Goal: Task Accomplishment & Management: Complete application form

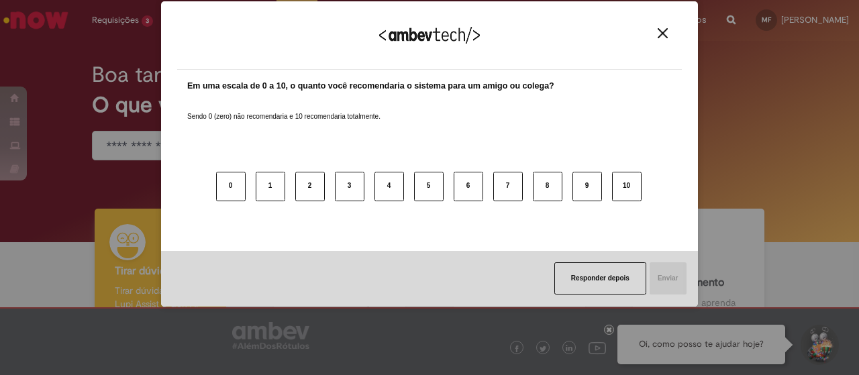
click at [671, 32] on button "Close" at bounding box center [663, 33] width 18 height 11
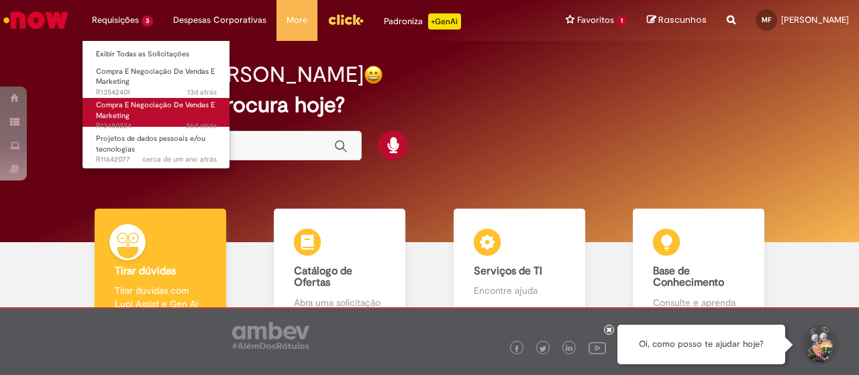
click at [154, 104] on span "Compra E Negociação De Vendas E Marketing" at bounding box center [155, 110] width 119 height 21
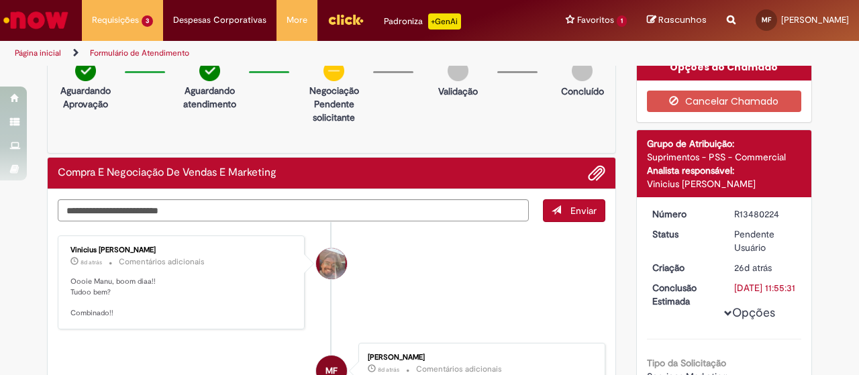
scroll to position [15, 0]
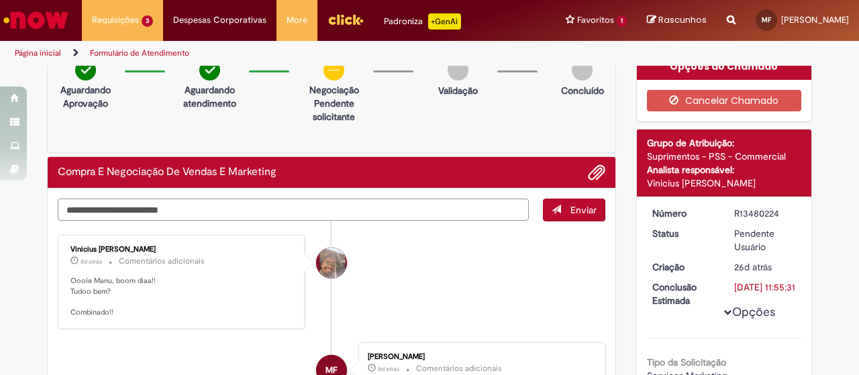
click at [320, 207] on textarea "Digite sua mensagem aqui..." at bounding box center [293, 210] width 471 height 22
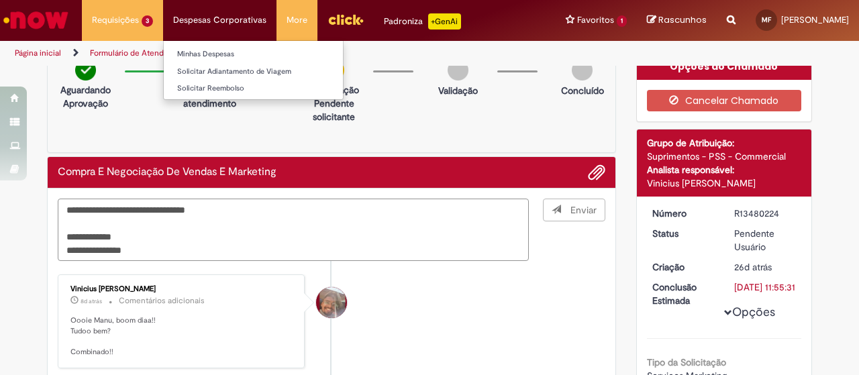
type textarea "**********"
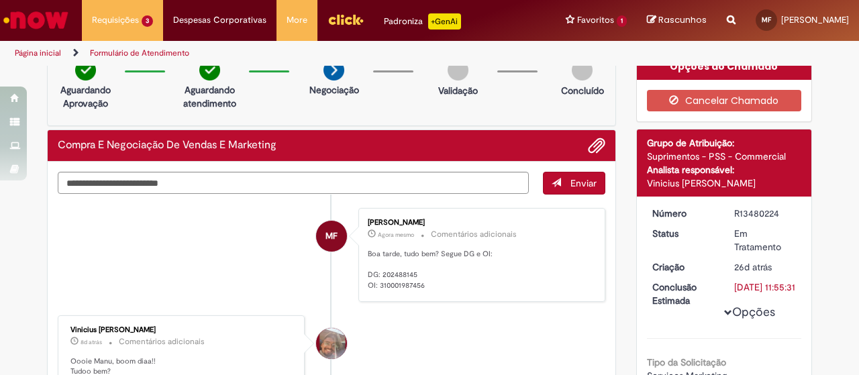
click at [396, 275] on p "Boa tarde, tudo bem? Segue DG e OI: DG: 202488145 OI: 310001987456" at bounding box center [480, 270] width 224 height 42
copy p "202488145"
click at [391, 284] on p "Boa tarde, tudo bem? Segue DG e OI: DG: 202488145 OI: 310001987456" at bounding box center [480, 270] width 224 height 42
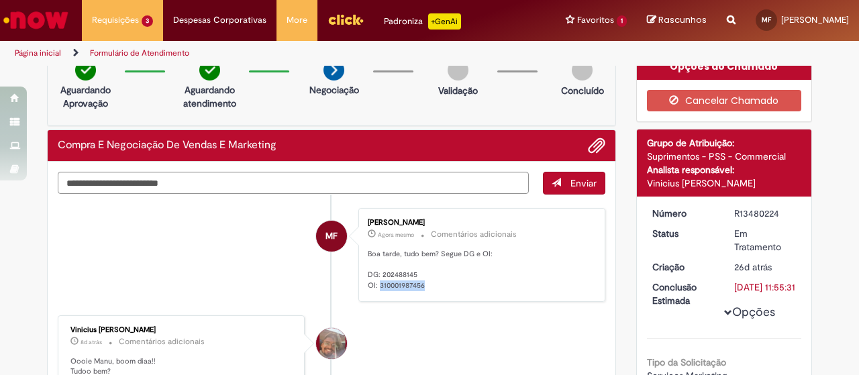
copy p "310001987456"
